Goal: Task Accomplishment & Management: Manage account settings

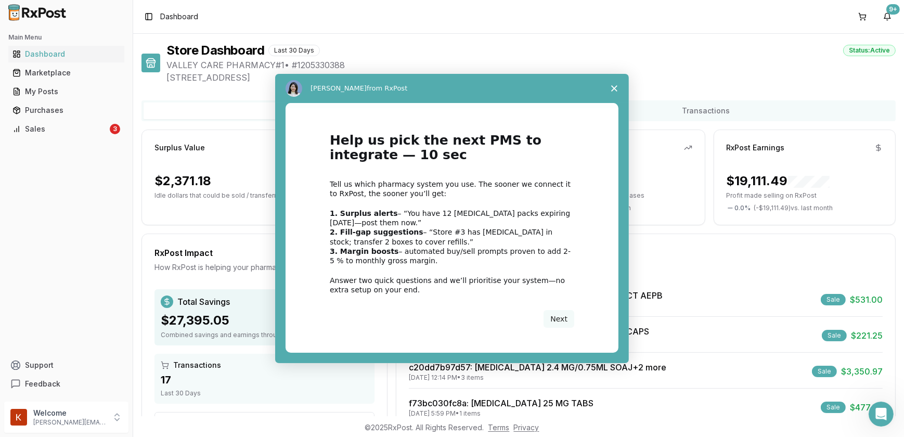
click at [64, 129] on div "Intercom messenger" at bounding box center [452, 218] width 904 height 437
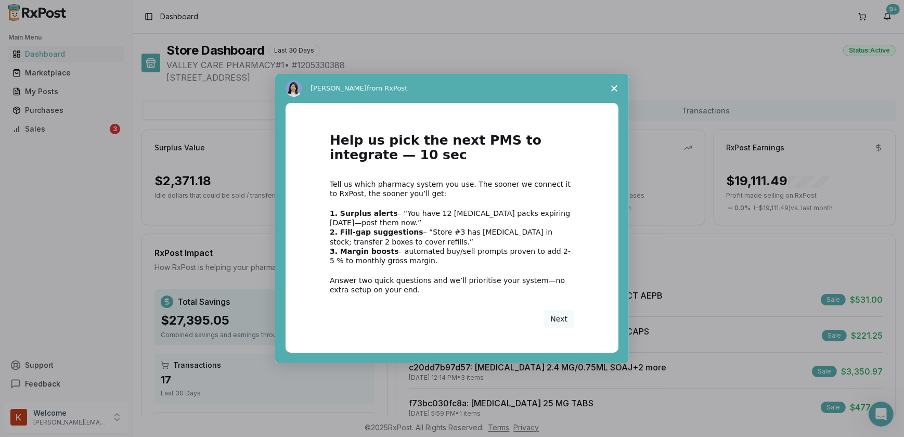
click at [609, 85] on span "Close survey" at bounding box center [614, 88] width 29 height 29
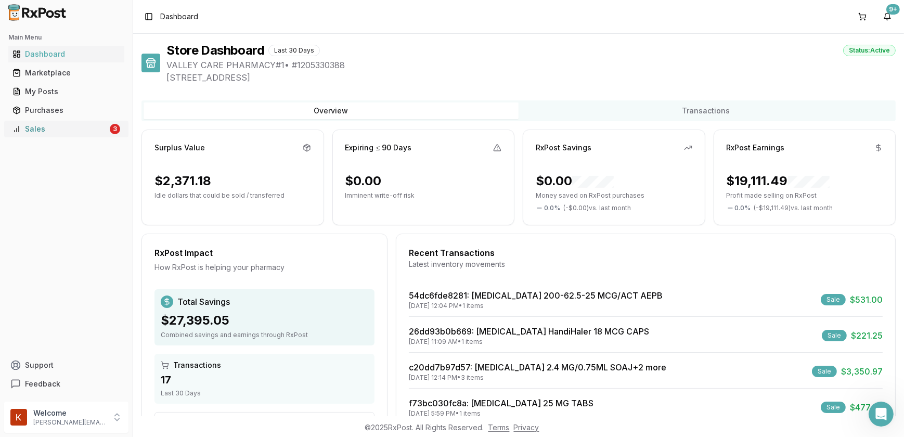
click at [120, 130] on link "Sales 3" at bounding box center [66, 129] width 116 height 19
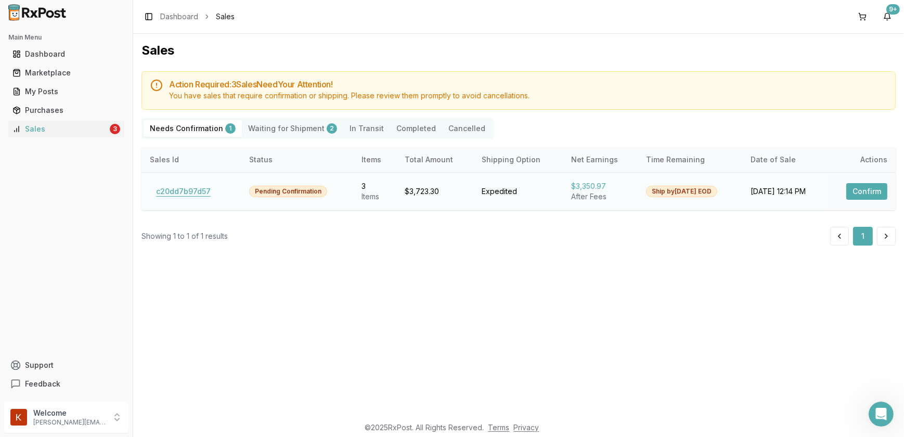
click at [177, 189] on button "c20dd7b97d57" at bounding box center [183, 191] width 67 height 17
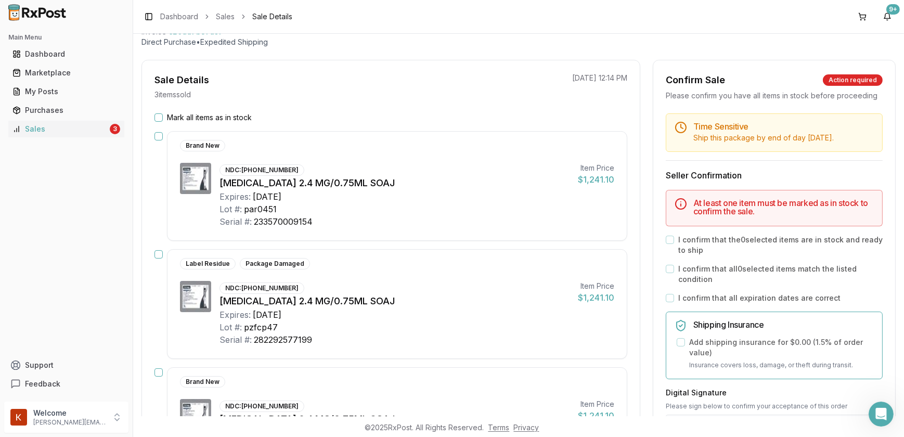
scroll to position [22, 0]
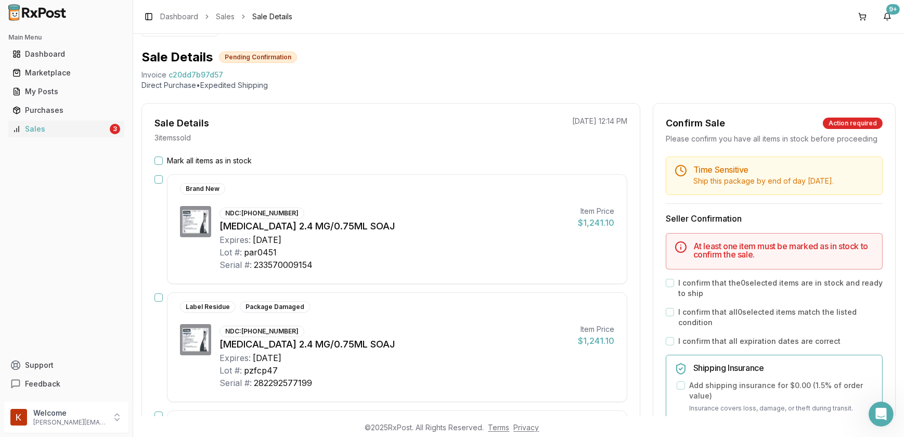
click at [157, 161] on button "Mark all items as in stock" at bounding box center [159, 161] width 8 height 8
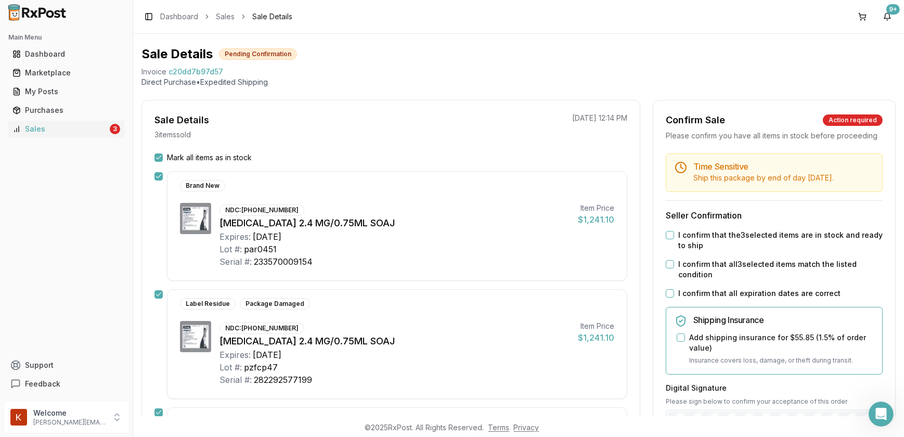
scroll to position [0, 0]
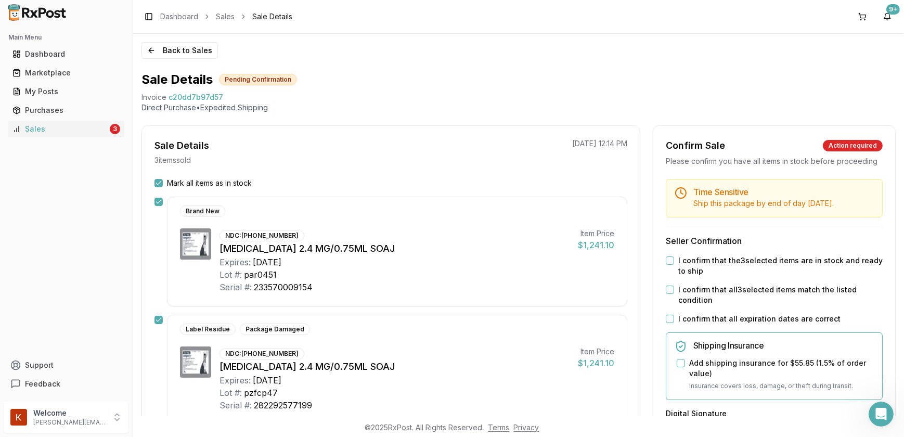
click at [669, 258] on button "I confirm that the 3 selected items are in stock and ready to ship" at bounding box center [670, 260] width 8 height 8
click at [670, 291] on button "I confirm that all 3 selected items match the listed condition" at bounding box center [670, 290] width 8 height 8
click at [667, 318] on button "I confirm that all expiration dates are correct" at bounding box center [670, 319] width 8 height 8
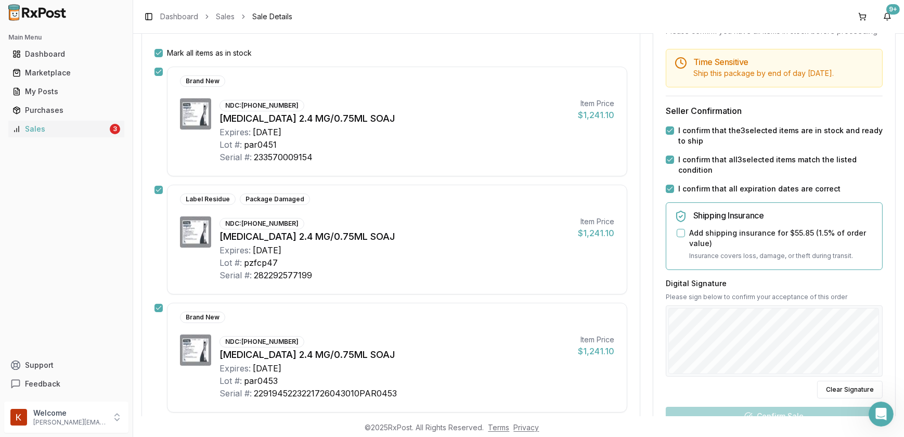
scroll to position [142, 0]
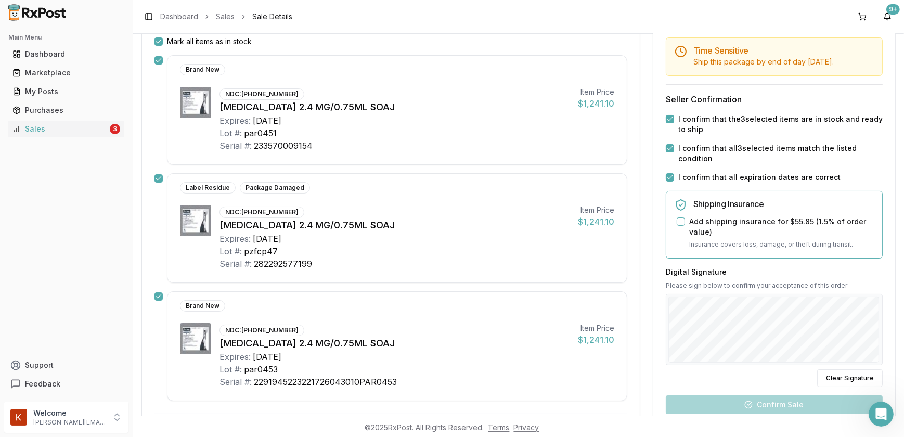
click at [679, 218] on button "Add shipping insurance for $55.85 ( 1.5 % of order value)" at bounding box center [681, 221] width 8 height 8
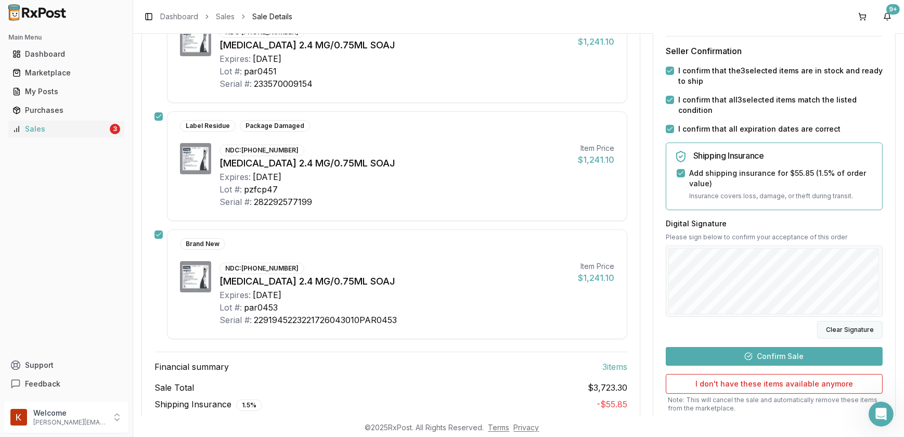
scroll to position [273, 0]
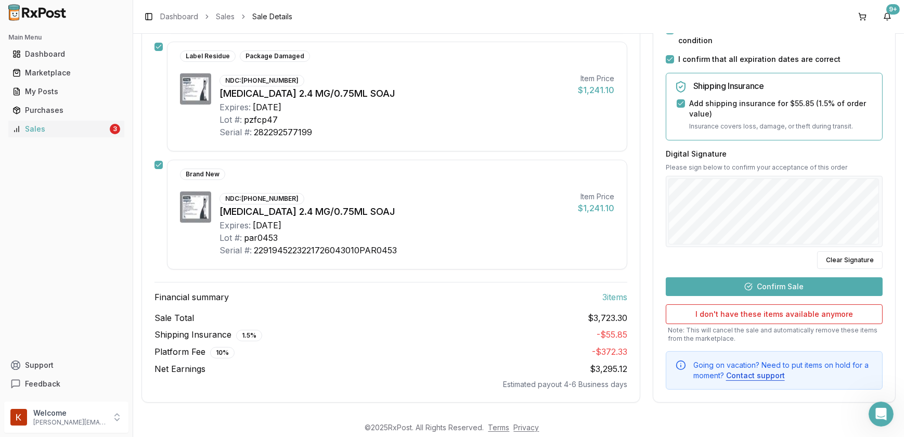
click at [768, 288] on button "Confirm Sale" at bounding box center [774, 286] width 217 height 19
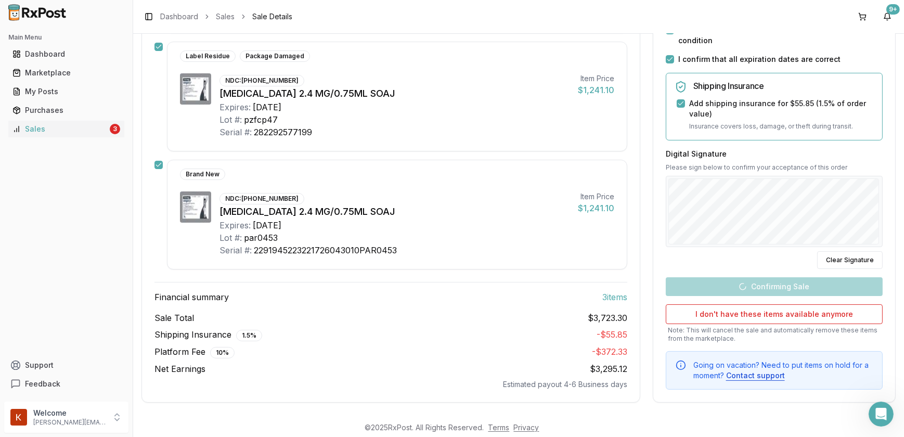
scroll to position [254, 0]
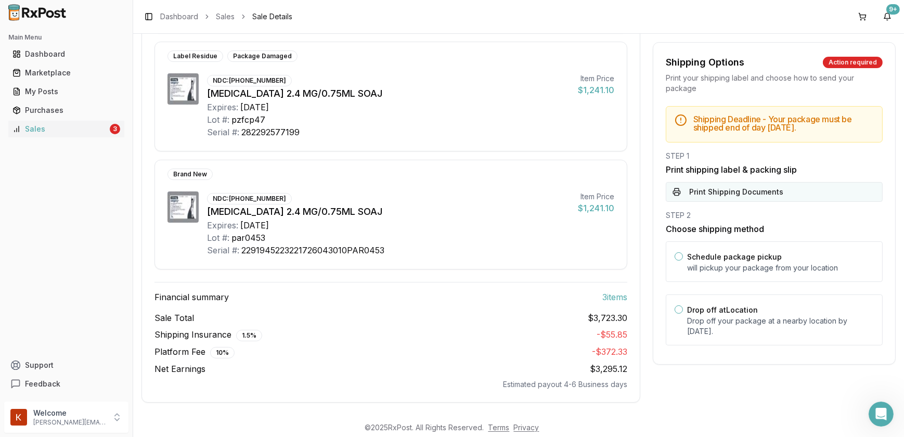
click at [730, 197] on button "Print Shipping Documents" at bounding box center [774, 192] width 217 height 20
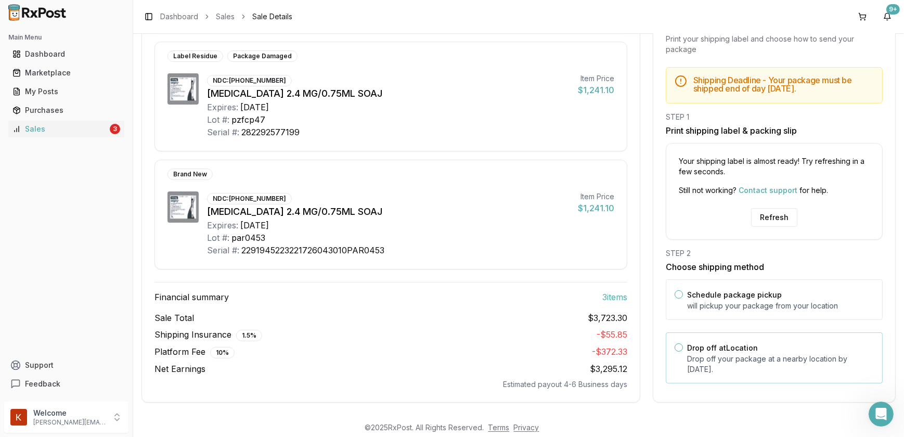
click at [677, 346] on button "Drop off at Location" at bounding box center [679, 347] width 8 height 8
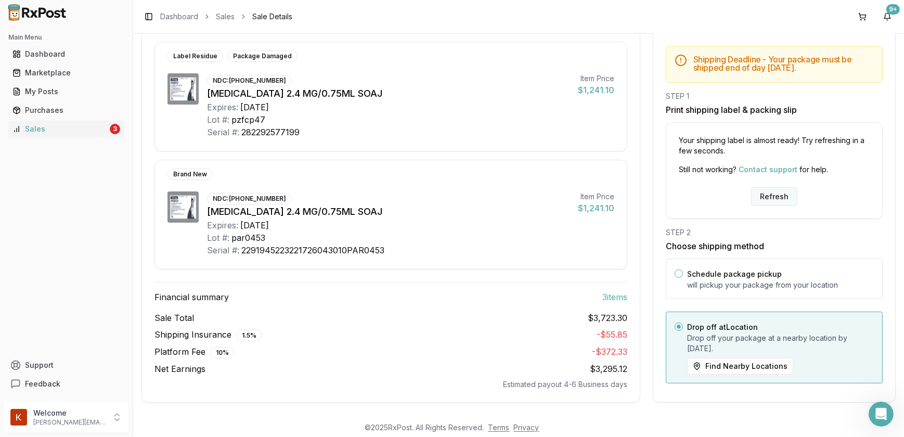
click at [779, 196] on button "Refresh" at bounding box center [774, 196] width 46 height 19
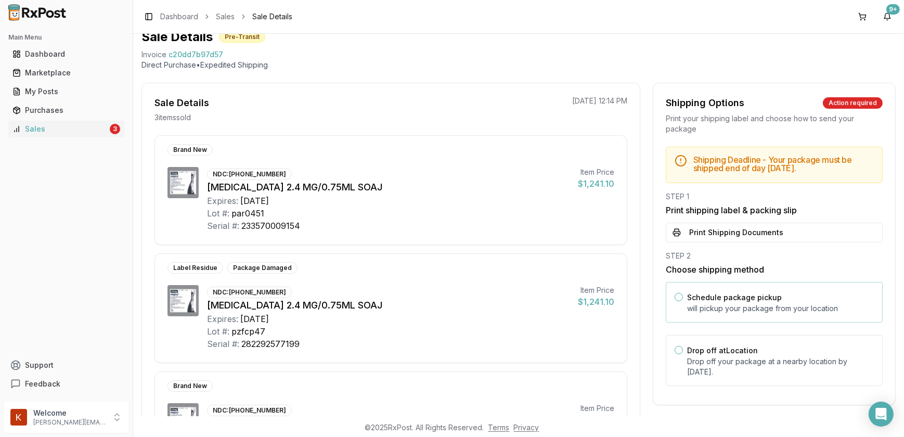
scroll to position [94, 0]
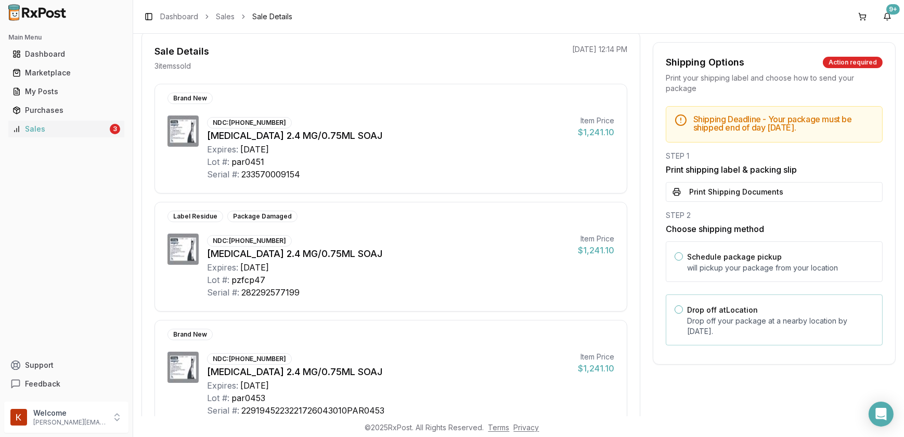
click at [677, 308] on button "Drop off at Location" at bounding box center [679, 309] width 8 height 8
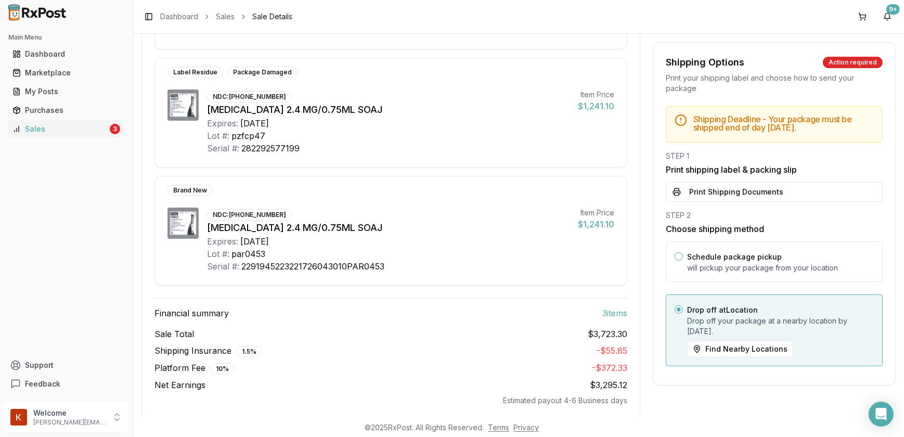
scroll to position [254, 0]
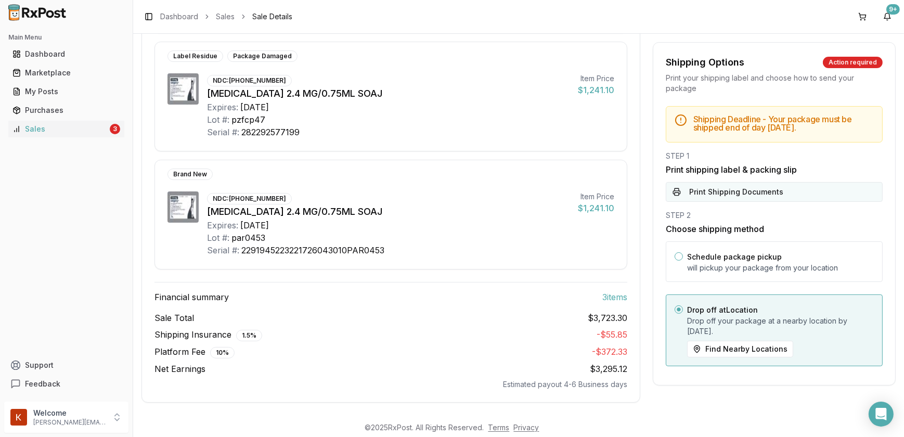
click at [736, 187] on button "Print Shipping Documents" at bounding box center [774, 192] width 217 height 20
click at [44, 130] on div "Sales" at bounding box center [59, 129] width 95 height 10
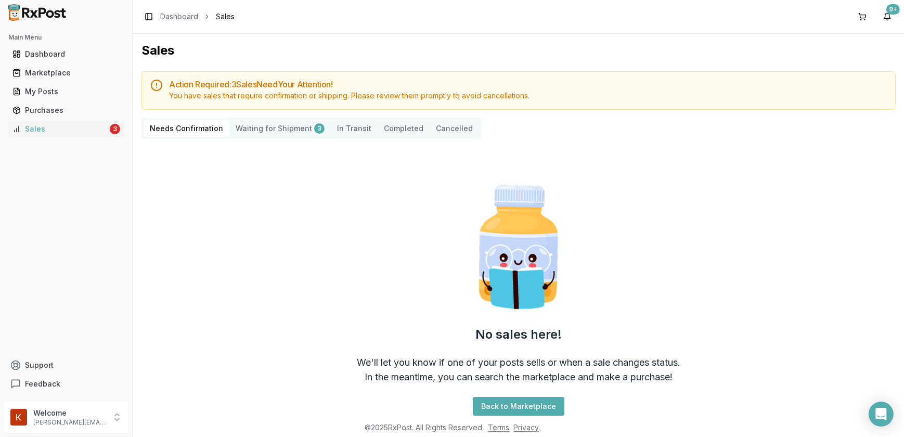
click at [200, 130] on Confirmation "Needs Confirmation" at bounding box center [187, 128] width 86 height 17
click at [48, 53] on div "Dashboard" at bounding box center [66, 54] width 108 height 10
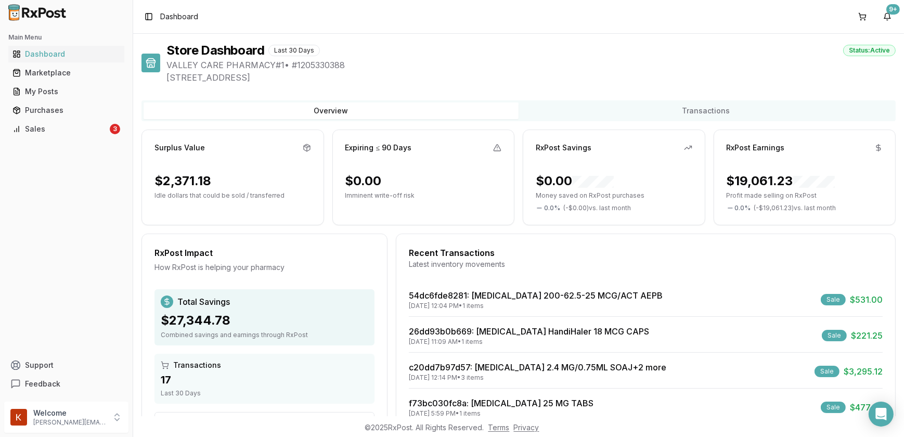
scroll to position [47, 0]
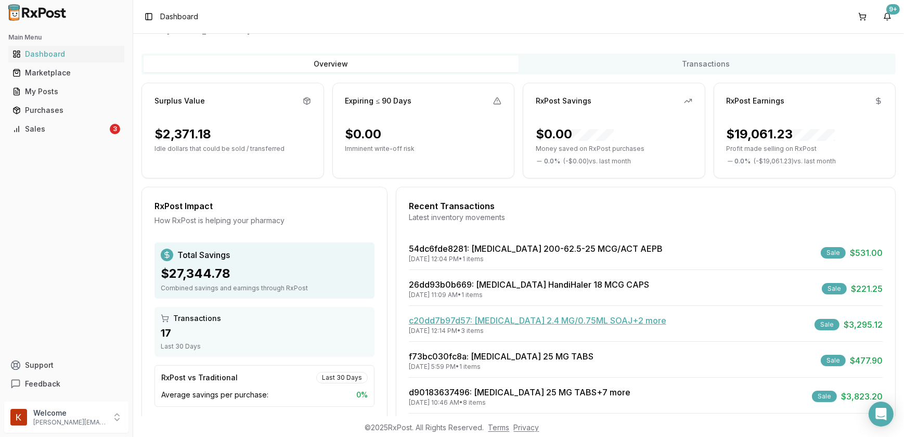
click at [439, 323] on link "c20dd7b97d57 : [MEDICAL_DATA] 2.4 MG/0.75ML SOAJ +2 more" at bounding box center [538, 320] width 258 height 10
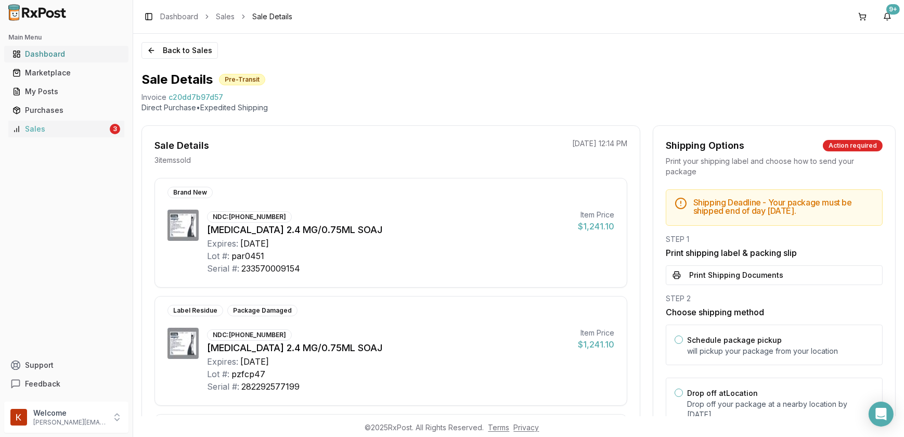
click at [46, 50] on div "Dashboard" at bounding box center [66, 54] width 108 height 10
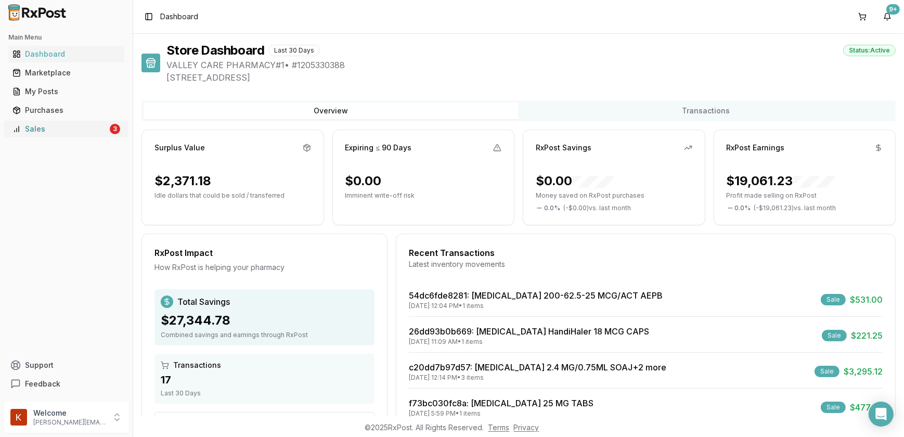
click at [20, 128] on icon at bounding box center [16, 129] width 8 height 8
